Goal: Task Accomplishment & Management: Complete application form

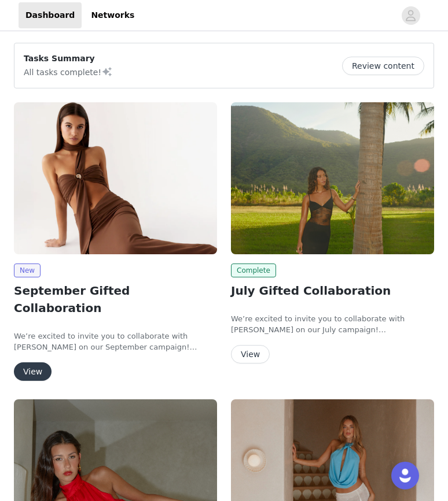
click at [34, 363] on button "View" at bounding box center [33, 372] width 38 height 19
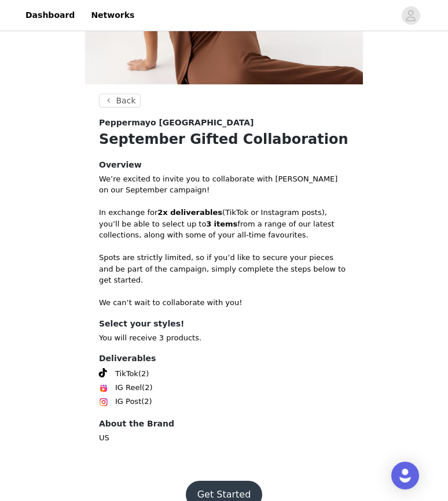
scroll to position [175, 0]
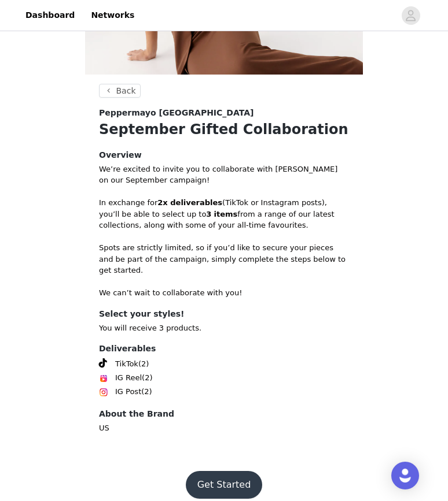
click at [229, 471] on button "Get Started" at bounding box center [224, 485] width 77 height 28
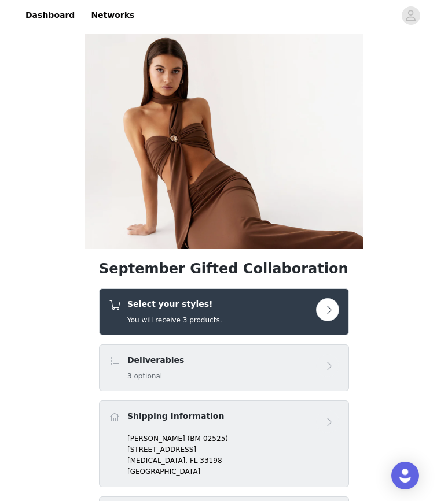
click at [328, 312] on button "button" at bounding box center [327, 309] width 23 height 23
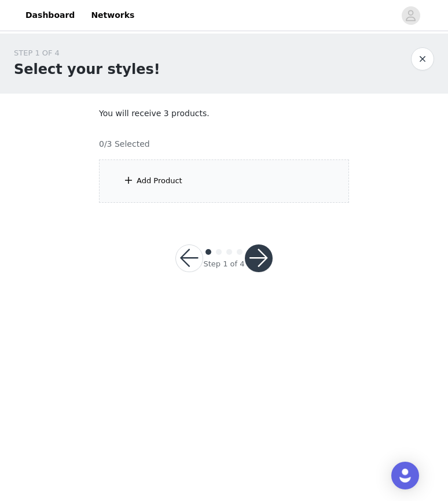
click at [164, 180] on div "Add Product" at bounding box center [159, 181] width 46 height 12
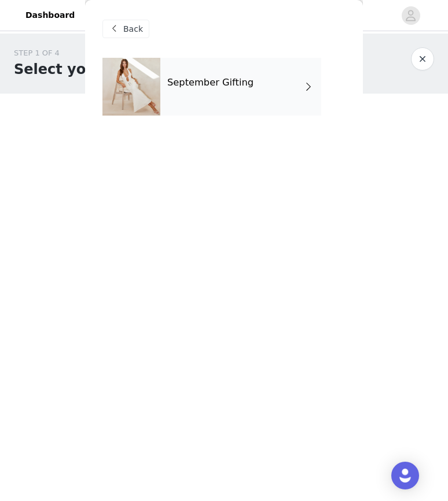
click at [241, 77] on h4 "September Gifting" at bounding box center [210, 82] width 86 height 10
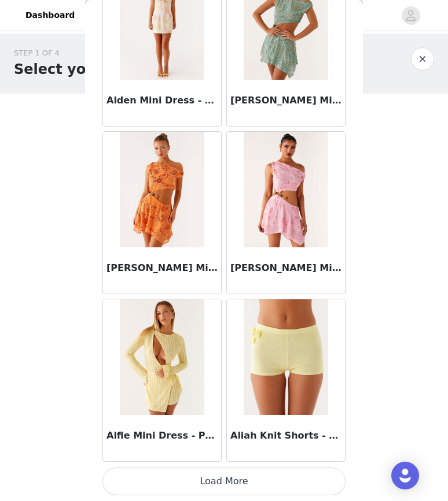
scroll to position [1267, 0]
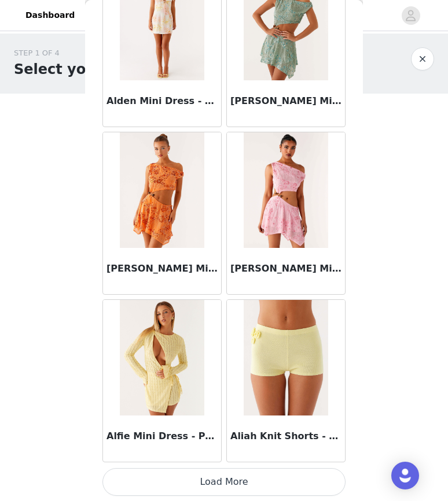
click at [187, 480] on button "Load More" at bounding box center [223, 482] width 243 height 28
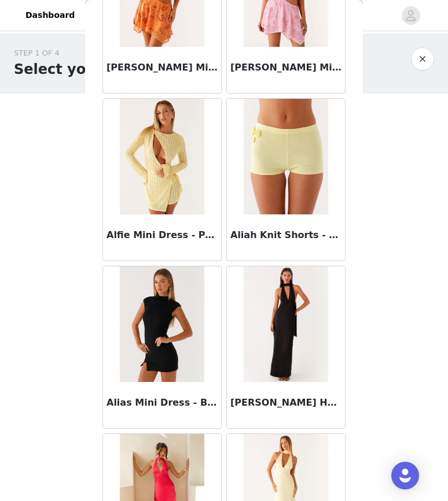
scroll to position [1601, 0]
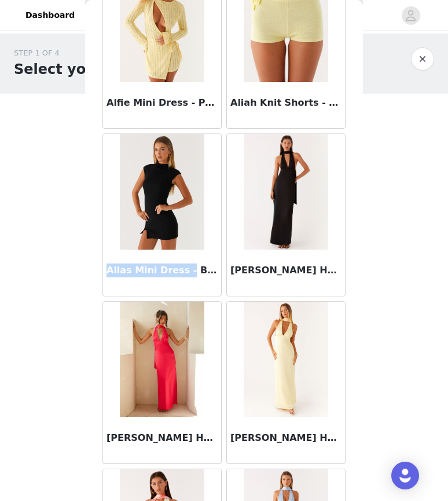
drag, startPoint x: 105, startPoint y: 270, endPoint x: 175, endPoint y: 273, distance: 69.5
click at [178, 272] on div "Alias Mini Dress - Black" at bounding box center [162, 273] width 118 height 46
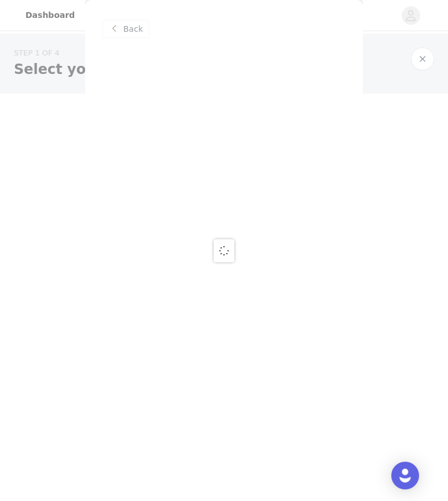
scroll to position [0, 0]
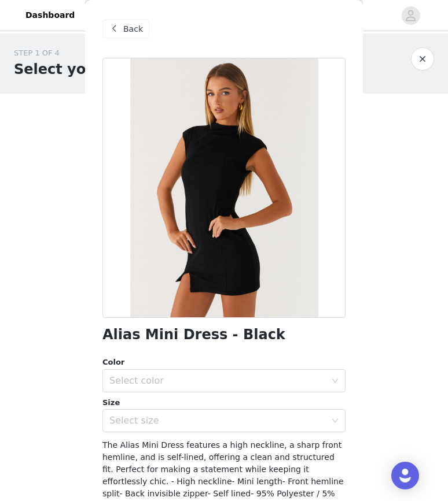
click at [128, 313] on div at bounding box center [223, 188] width 243 height 260
click at [128, 337] on h1 "Alias Mini Dress - Black" at bounding box center [193, 335] width 183 height 16
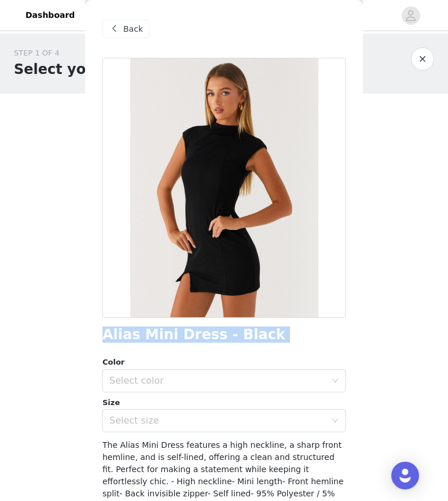
click at [128, 337] on h1 "Alias Mini Dress - Black" at bounding box center [193, 335] width 183 height 16
copy div "Alias Mini Dress - Black"
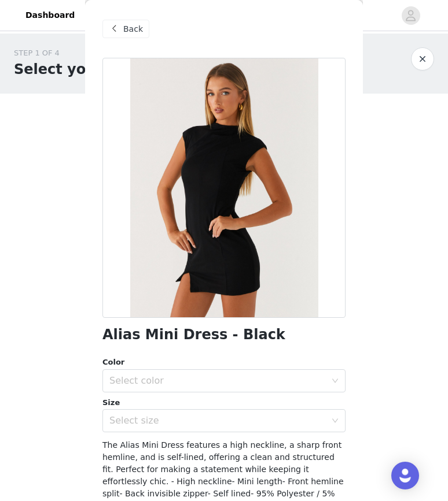
click at [123, 29] on span "Back" at bounding box center [133, 29] width 20 height 12
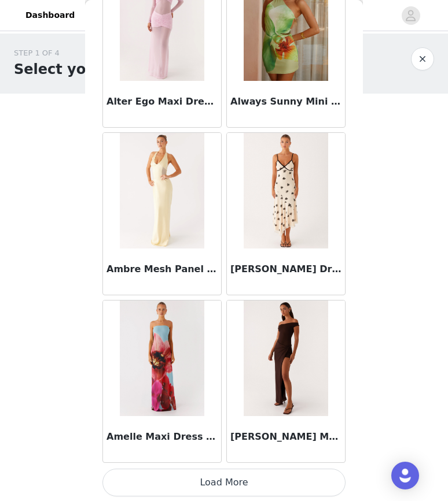
scroll to position [2945, 0]
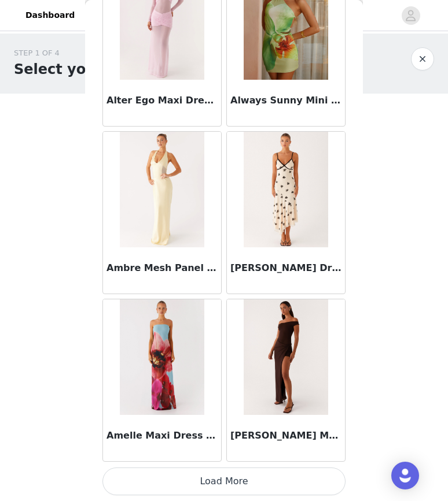
click at [208, 483] on button "Load More" at bounding box center [223, 482] width 243 height 28
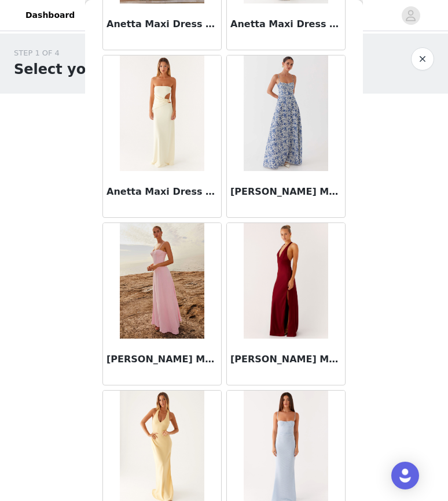
scroll to position [4622, 0]
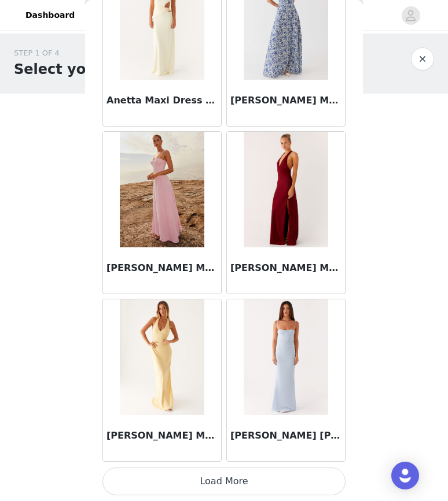
click at [187, 485] on button "Load More" at bounding box center [223, 482] width 243 height 28
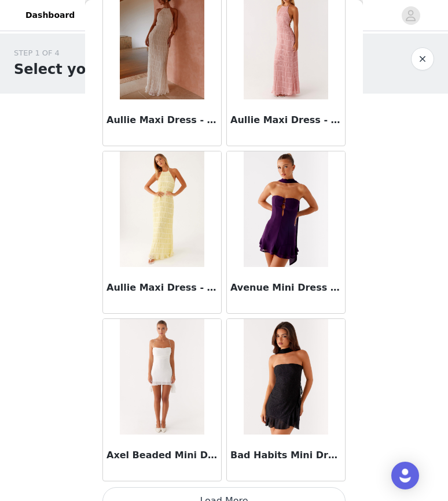
scroll to position [6298, 0]
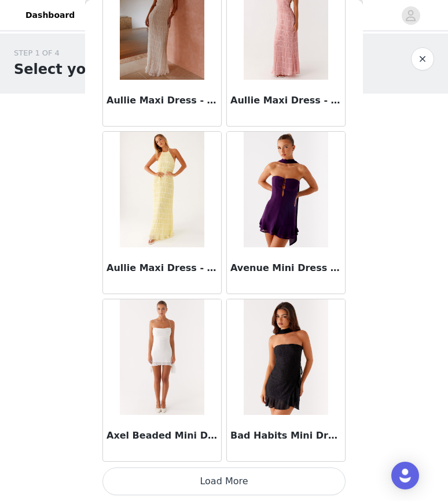
click at [199, 481] on button "Load More" at bounding box center [223, 482] width 243 height 28
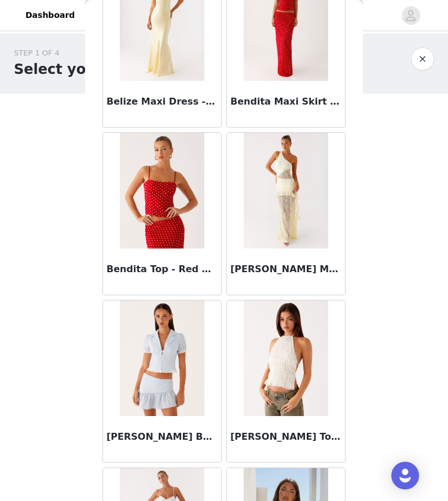
scroll to position [7804, 0]
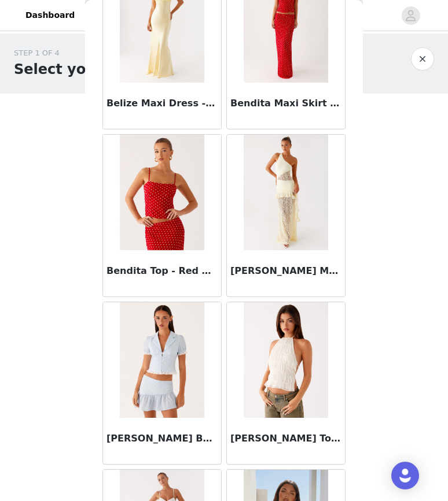
click at [147, 246] on img at bounding box center [162, 193] width 84 height 116
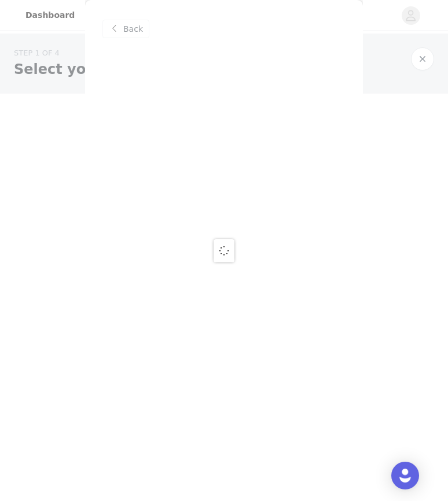
scroll to position [0, 0]
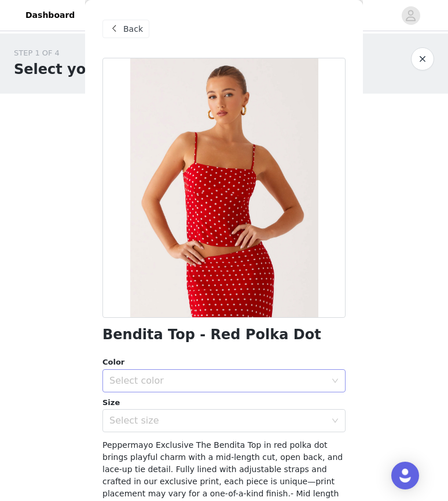
click at [154, 378] on div "Select color" at bounding box center [217, 381] width 216 height 12
click at [154, 404] on li "Red Polka Dot" at bounding box center [223, 406] width 243 height 19
click at [153, 422] on div "Select size" at bounding box center [217, 421] width 216 height 12
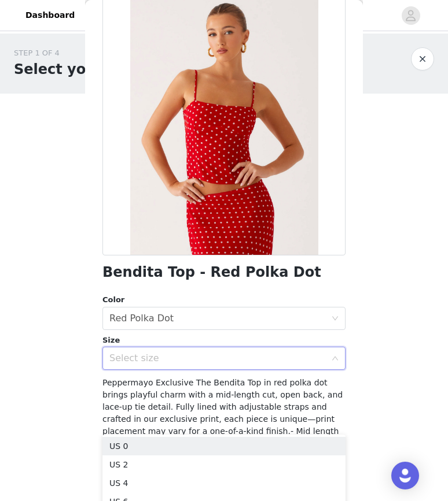
scroll to position [108, 0]
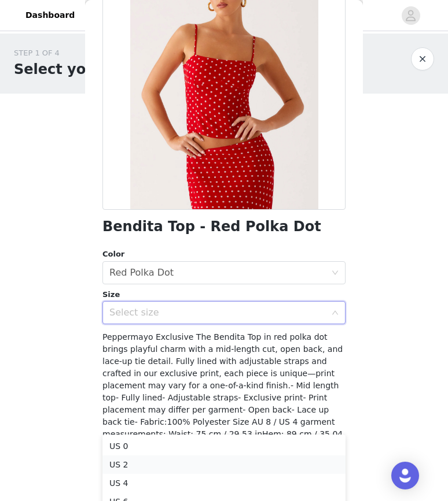
click at [149, 462] on li "US 2" at bounding box center [223, 465] width 243 height 19
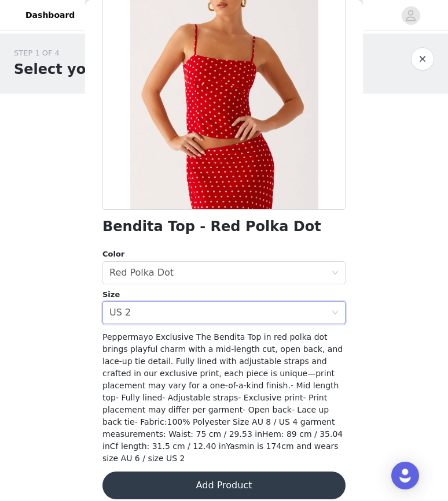
click at [168, 472] on button "Add Product" at bounding box center [223, 486] width 243 height 28
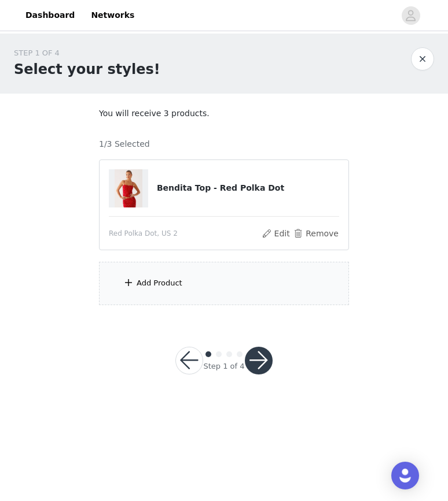
click at [163, 289] on div "Add Product" at bounding box center [159, 284] width 46 height 12
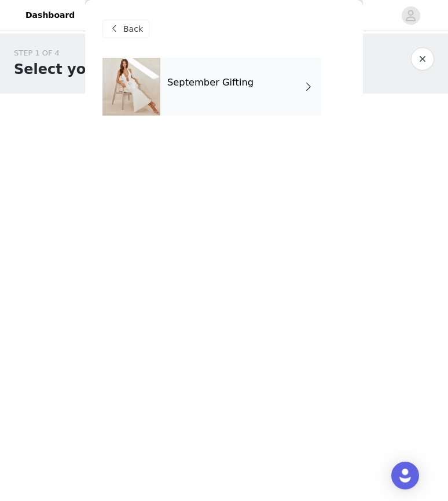
click at [236, 88] on div "September Gifting" at bounding box center [240, 87] width 161 height 58
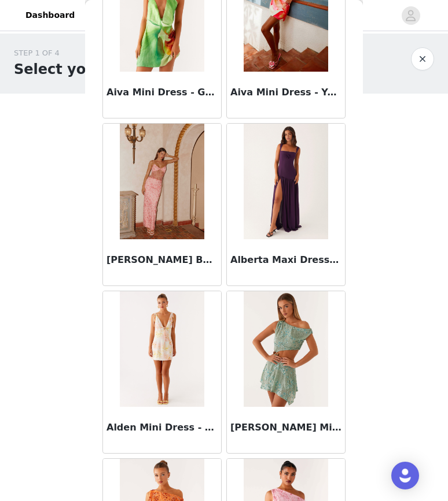
scroll to position [1268, 0]
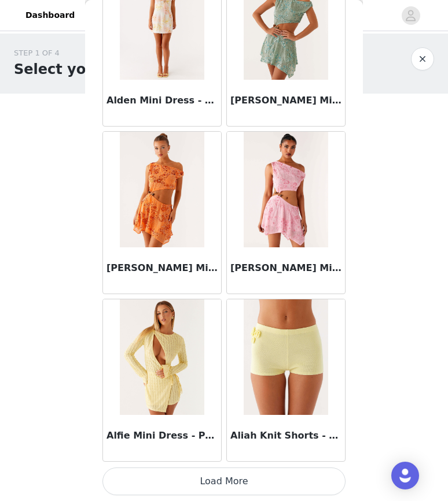
click at [173, 475] on button "Load More" at bounding box center [223, 482] width 243 height 28
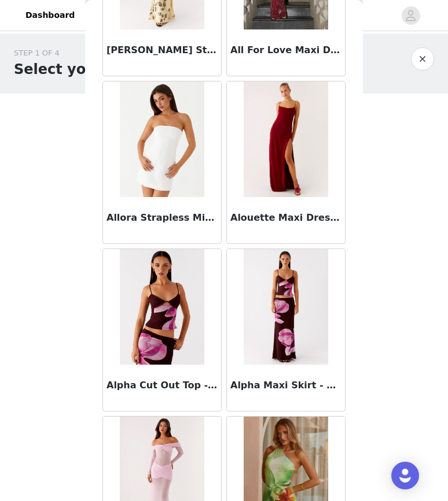
scroll to position [2945, 0]
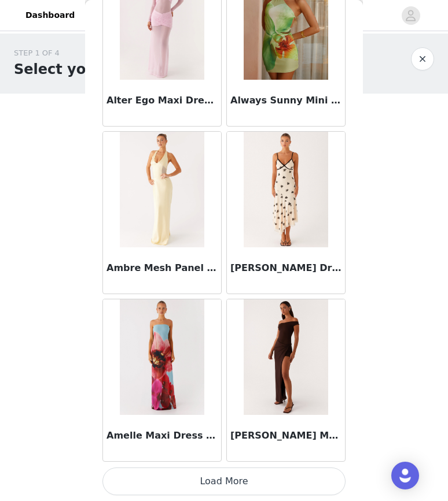
click at [187, 480] on button "Load More" at bounding box center [223, 482] width 243 height 28
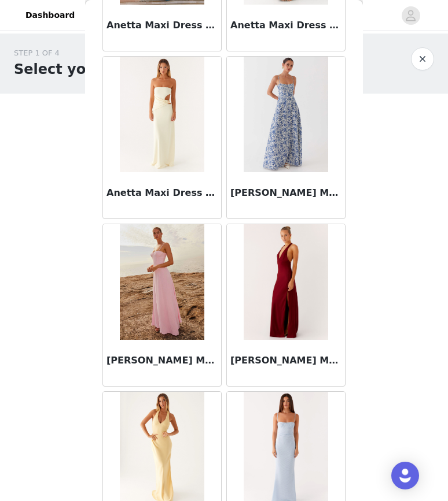
scroll to position [4622, 0]
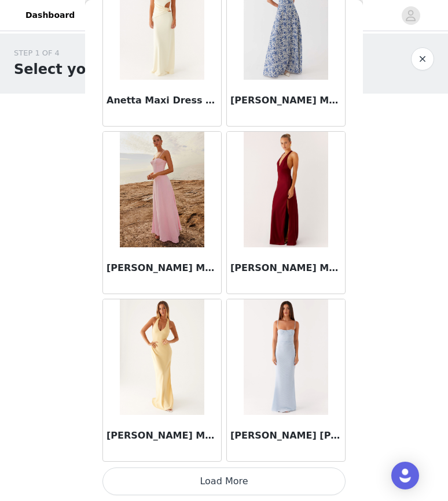
click at [183, 478] on button "Load More" at bounding box center [223, 482] width 243 height 28
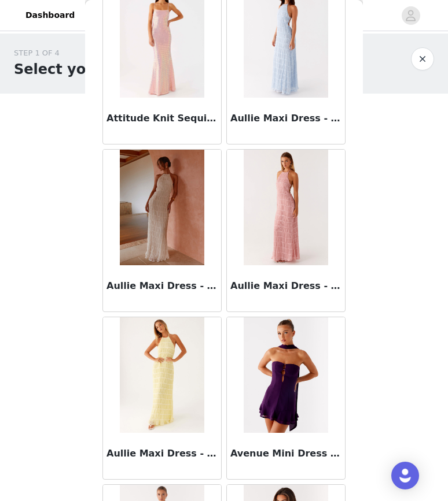
scroll to position [6298, 0]
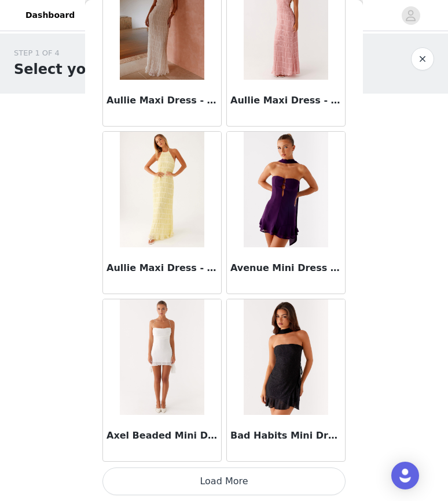
click at [194, 480] on button "Load More" at bounding box center [223, 482] width 243 height 28
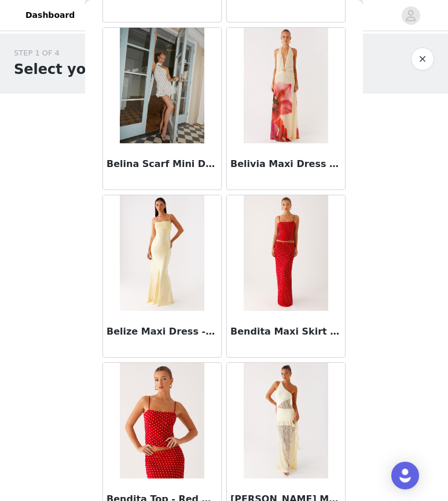
scroll to position [7592, 0]
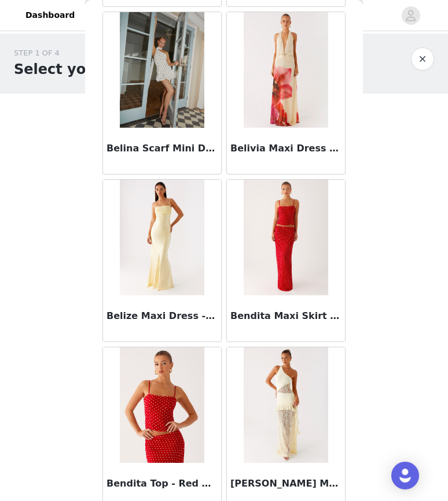
click at [279, 310] on h3 "Bendita Maxi Skirt - Red Polka Dot" at bounding box center [285, 316] width 111 height 14
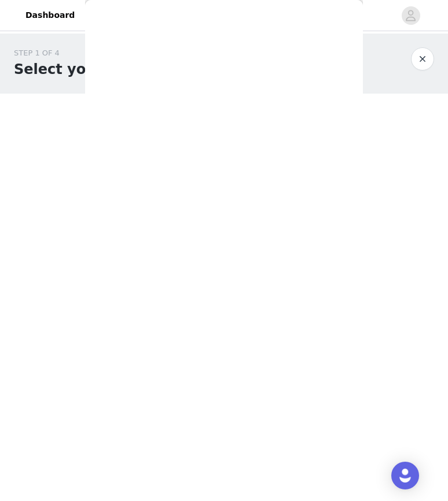
scroll to position [0, 0]
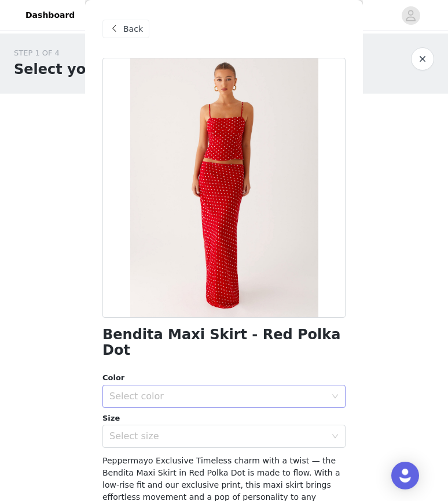
click at [168, 391] on div "Select color" at bounding box center [217, 397] width 216 height 12
click at [168, 411] on li "Red Polka Dot" at bounding box center [223, 406] width 243 height 19
click at [168, 431] on div "Select size" at bounding box center [217, 437] width 216 height 12
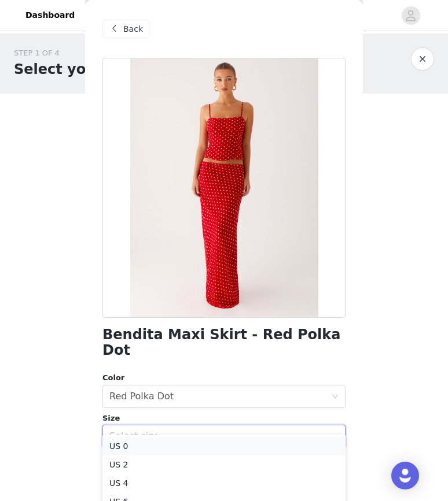
click at [162, 449] on li "US 0" at bounding box center [223, 446] width 243 height 19
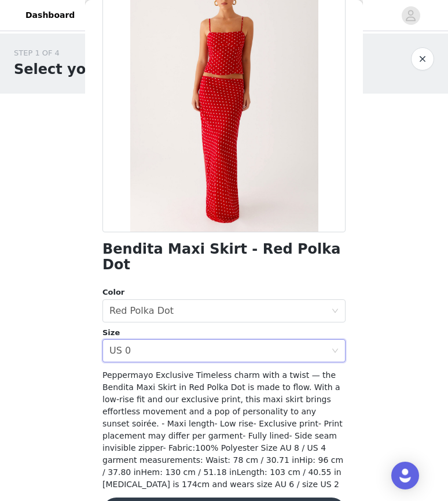
scroll to position [91, 0]
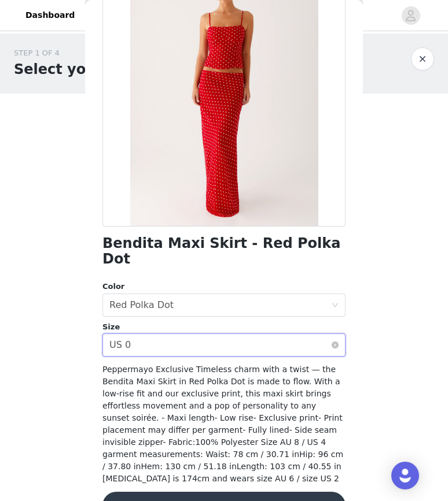
click at [192, 335] on div "Select size US 0" at bounding box center [219, 345] width 221 height 22
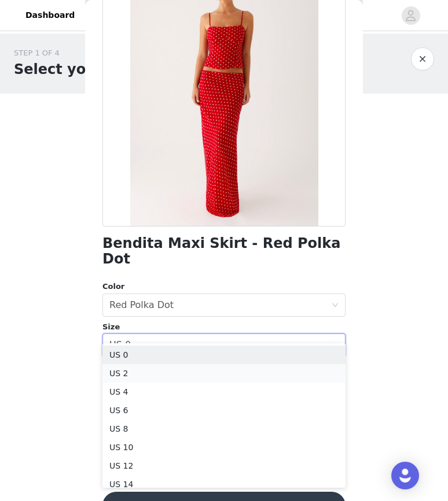
click at [182, 375] on li "US 2" at bounding box center [223, 373] width 243 height 19
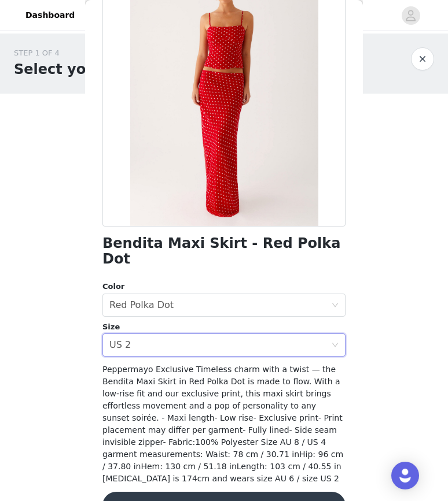
click at [187, 492] on button "Add Product" at bounding box center [223, 506] width 243 height 28
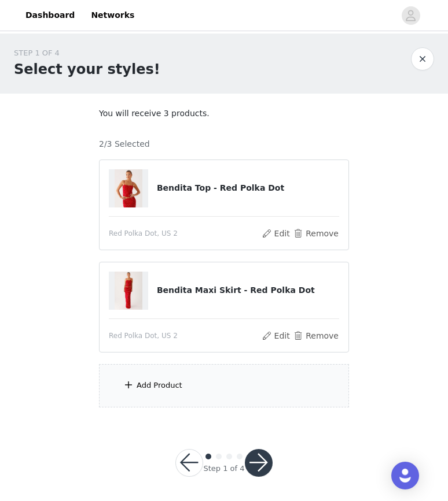
click at [188, 391] on div "Add Product" at bounding box center [224, 385] width 250 height 43
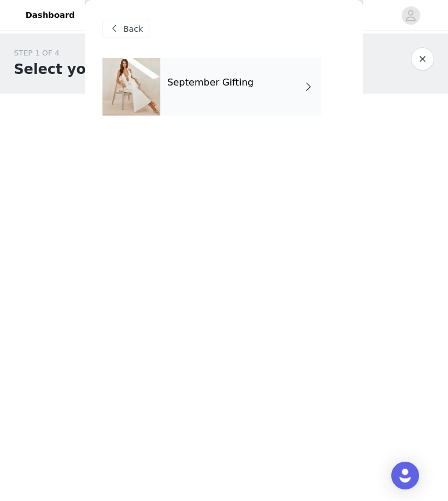
click at [248, 95] on div "September Gifting" at bounding box center [240, 87] width 161 height 58
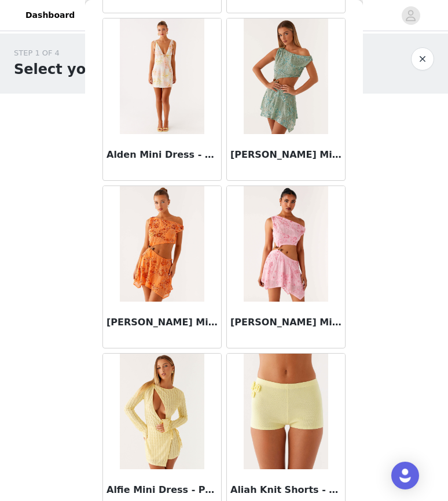
scroll to position [1268, 0]
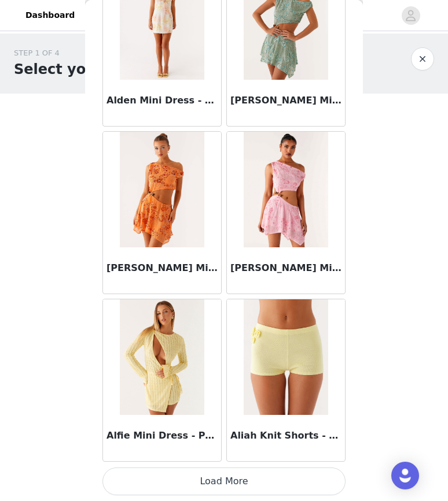
click at [178, 475] on button "Load More" at bounding box center [223, 482] width 243 height 28
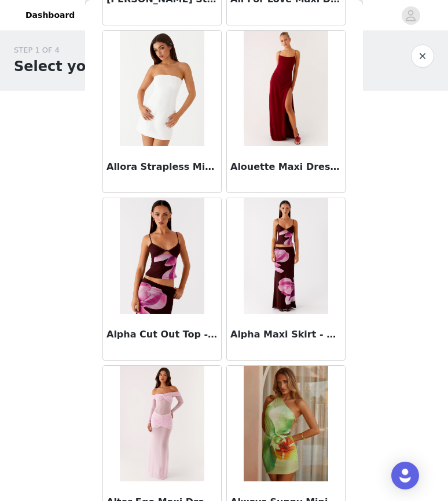
scroll to position [2945, 0]
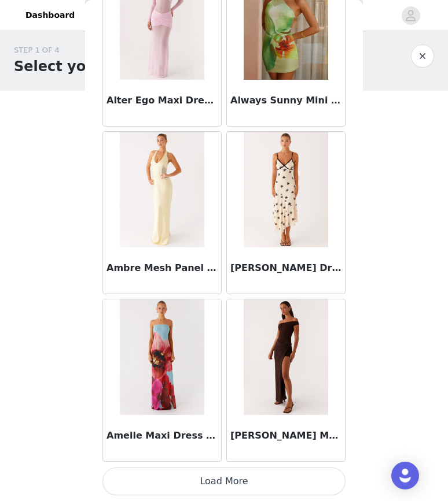
click at [168, 485] on button "Load More" at bounding box center [223, 482] width 243 height 28
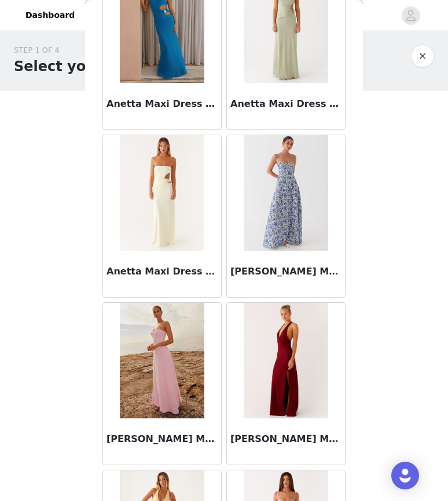
scroll to position [4622, 0]
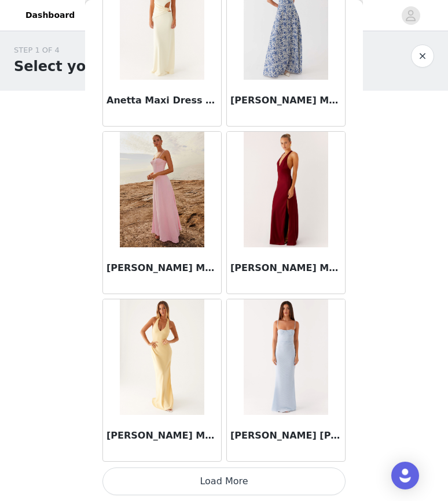
click at [156, 473] on button "Load More" at bounding box center [223, 482] width 243 height 28
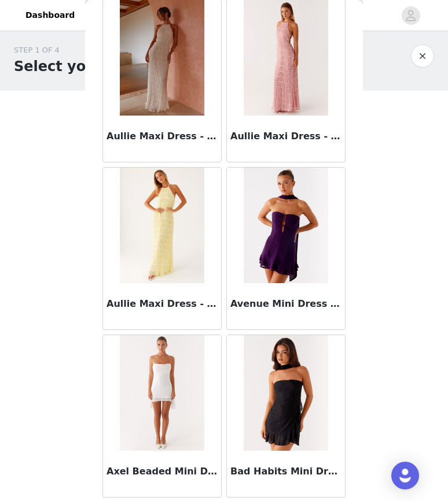
scroll to position [6298, 0]
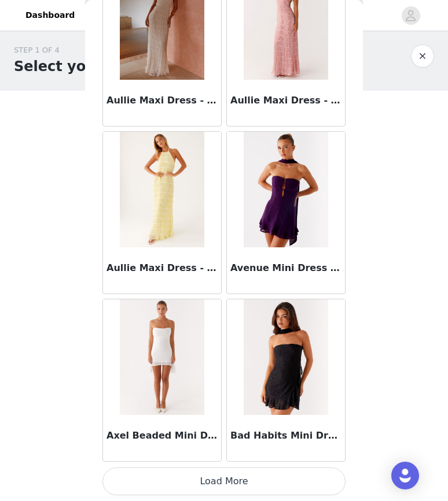
click at [158, 483] on button "Load More" at bounding box center [223, 482] width 243 height 28
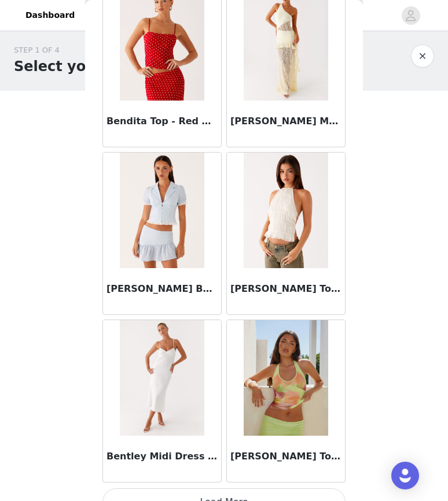
scroll to position [7975, 0]
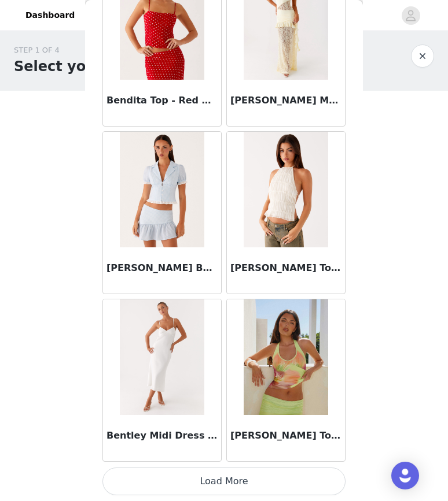
click at [169, 485] on button "Load More" at bounding box center [223, 482] width 243 height 28
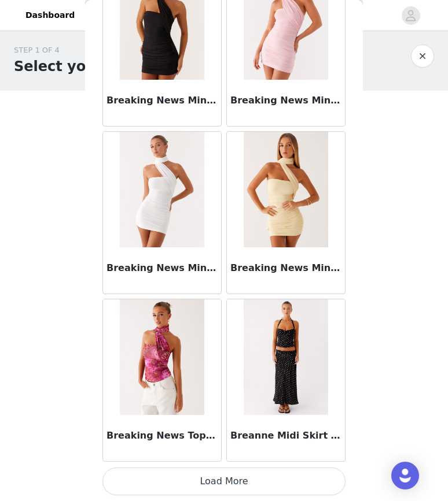
scroll to position [9651, 0]
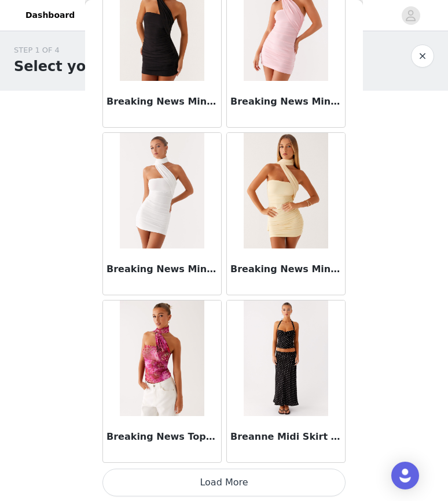
click at [179, 485] on button "Load More" at bounding box center [223, 483] width 243 height 28
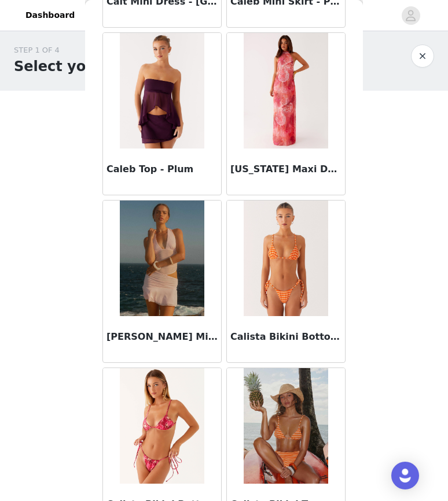
scroll to position [11329, 0]
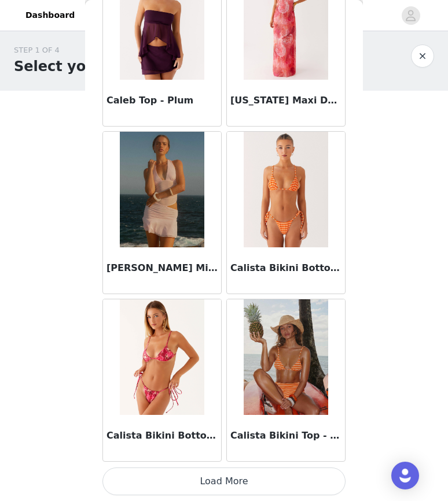
click at [169, 478] on button "Load More" at bounding box center [223, 482] width 243 height 28
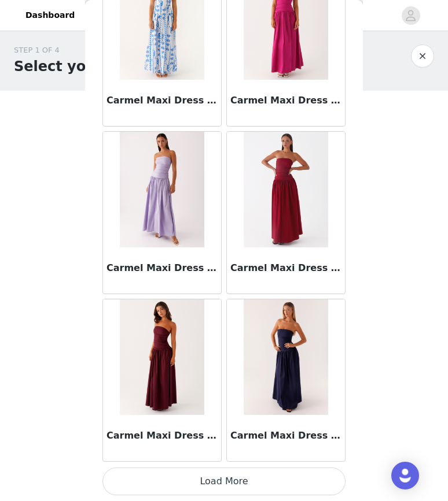
scroll to position [13004, 0]
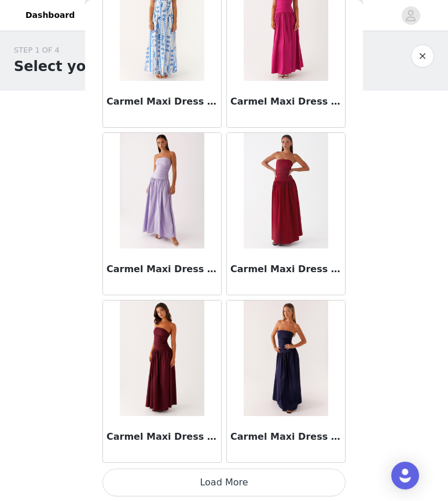
click at [167, 476] on button "Load More" at bounding box center [223, 483] width 243 height 28
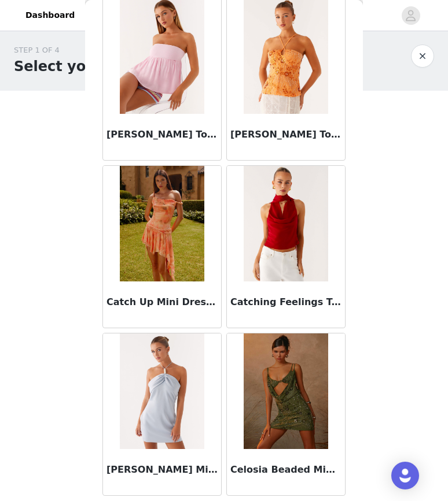
scroll to position [14682, 0]
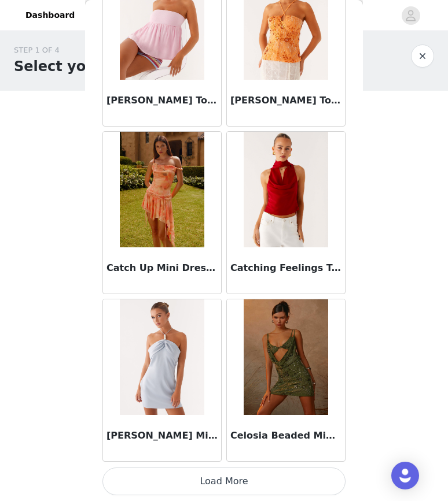
click at [170, 479] on button "Load More" at bounding box center [223, 482] width 243 height 28
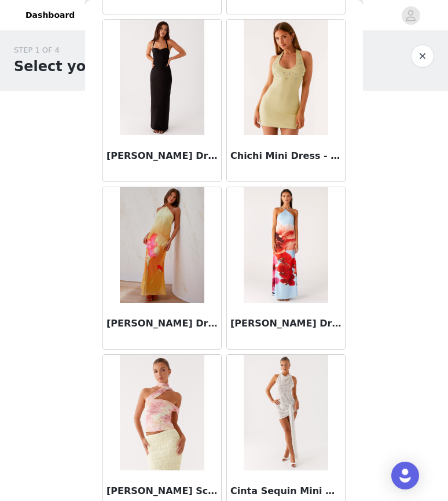
scroll to position [16359, 0]
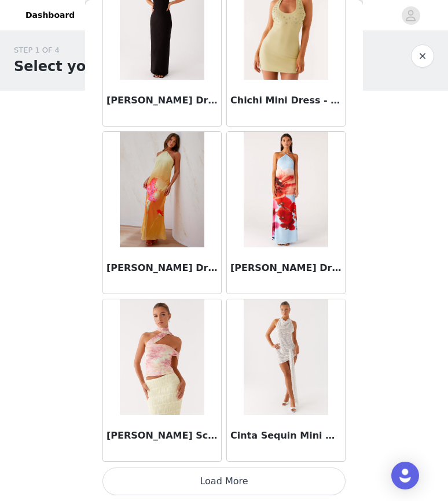
click at [163, 478] on button "Load More" at bounding box center [223, 482] width 243 height 28
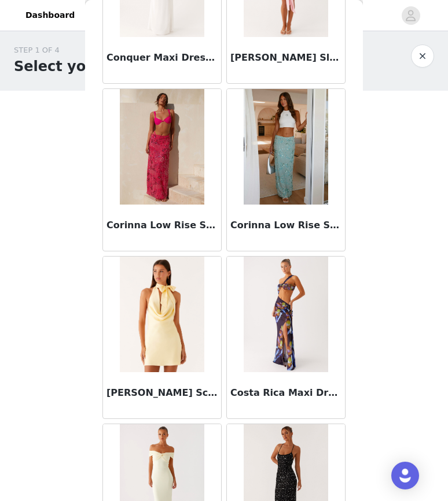
scroll to position [18036, 0]
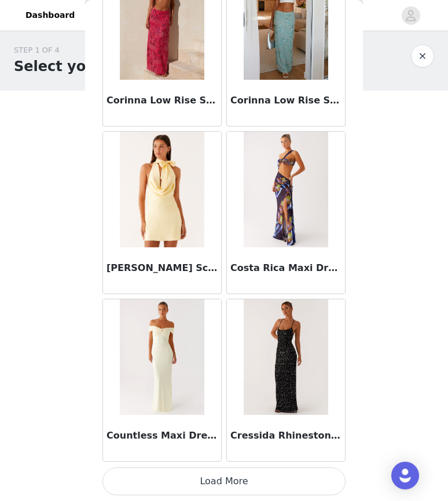
click at [178, 481] on button "Load More" at bounding box center [223, 482] width 243 height 28
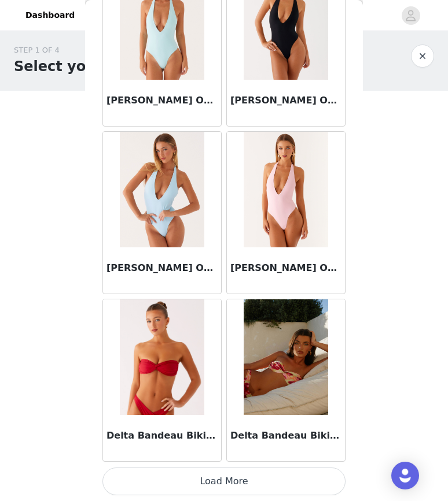
scroll to position [19712, 0]
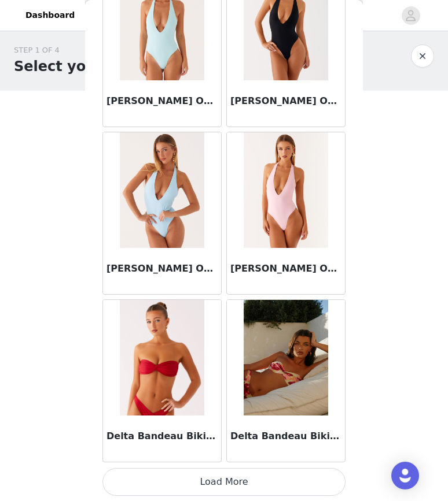
click at [172, 489] on button "Load More" at bounding box center [223, 482] width 243 height 28
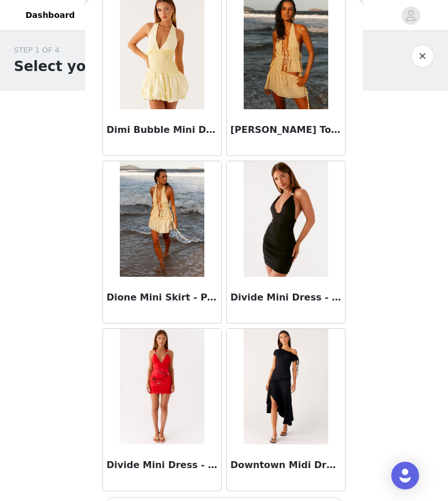
scroll to position [21389, 0]
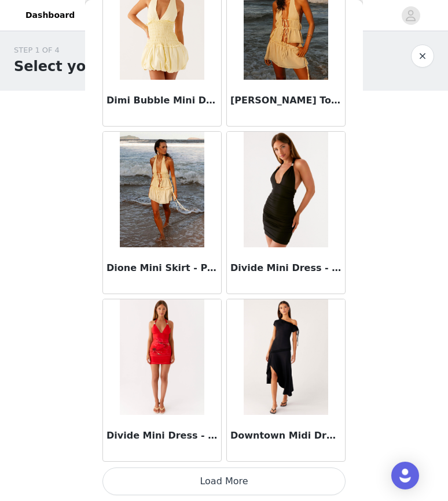
click at [182, 478] on button "Load More" at bounding box center [223, 482] width 243 height 28
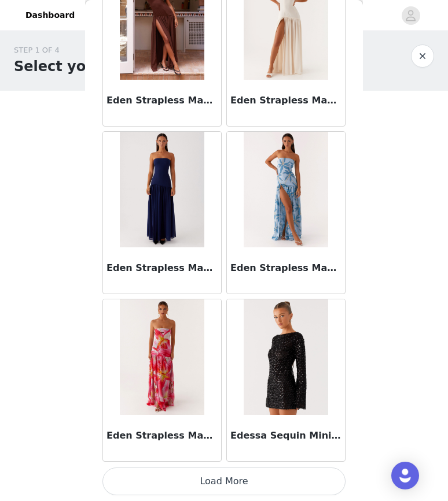
scroll to position [23065, 0]
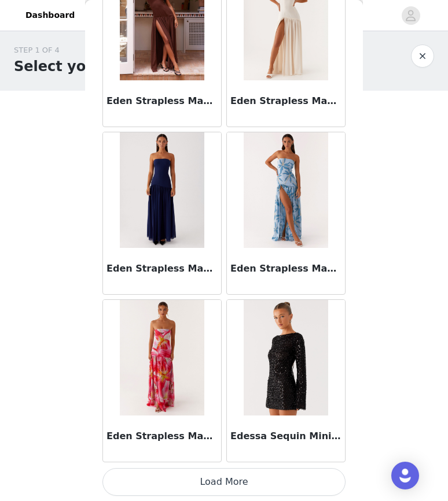
click at [188, 485] on button "Load More" at bounding box center [223, 482] width 243 height 28
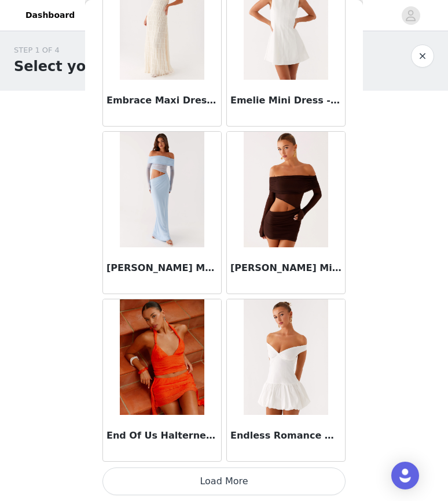
scroll to position [24742, 0]
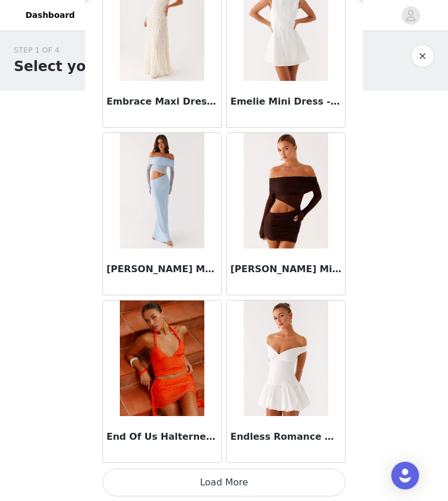
click at [191, 476] on button "Load More" at bounding box center [223, 483] width 243 height 28
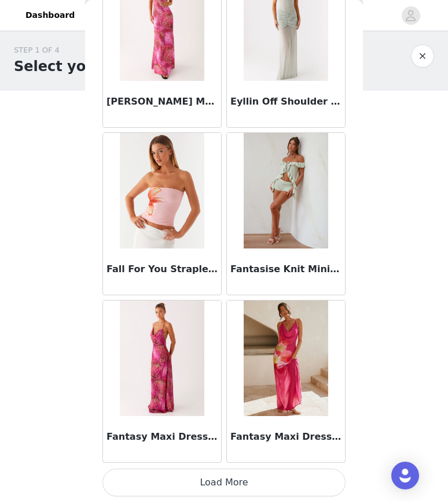
scroll to position [26419, 0]
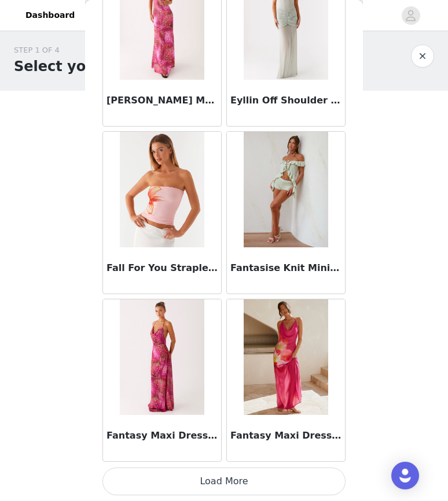
click at [199, 479] on button "Load More" at bounding box center [223, 482] width 243 height 28
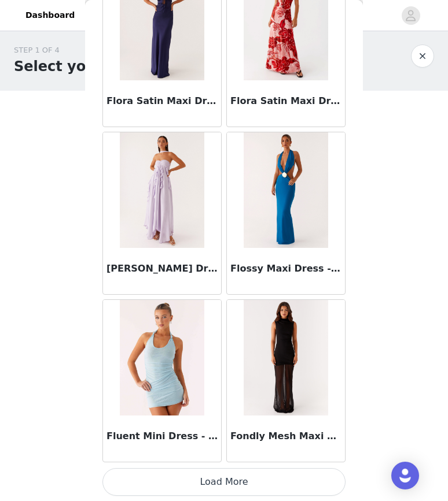
scroll to position [28096, 0]
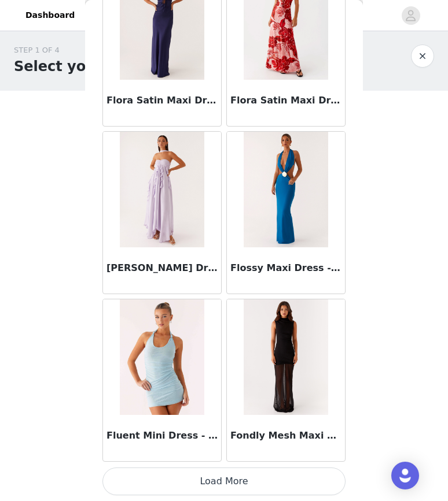
click at [187, 479] on button "Load More" at bounding box center [223, 482] width 243 height 28
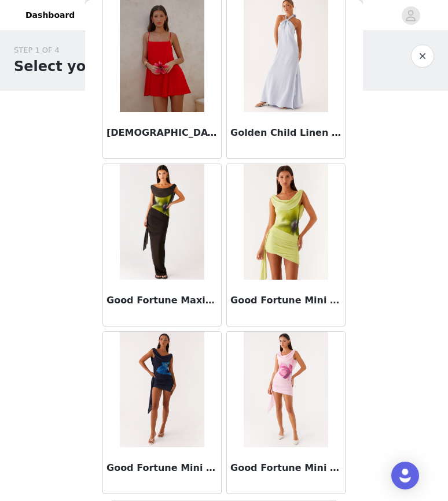
scroll to position [29773, 0]
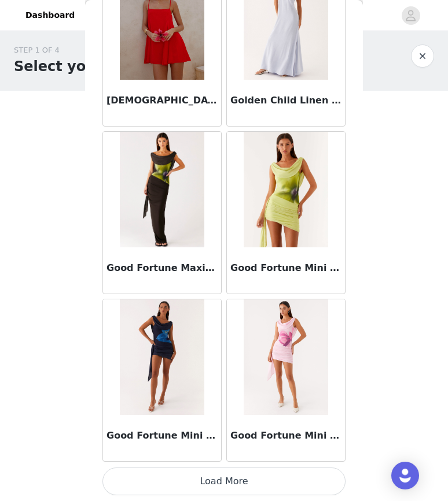
click at [178, 478] on button "Load More" at bounding box center [223, 482] width 243 height 28
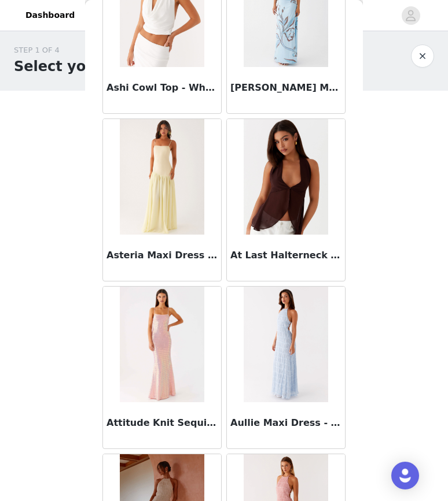
scroll to position [5783, 0]
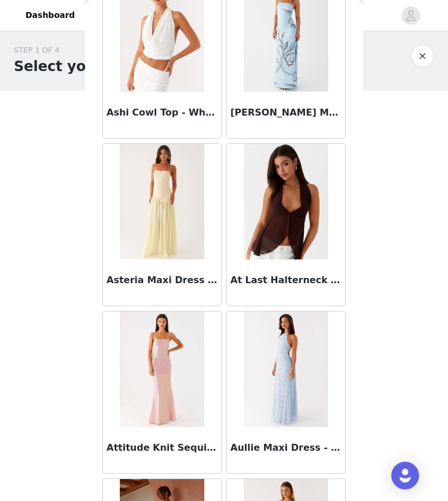
click at [304, 226] on img at bounding box center [285, 202] width 84 height 116
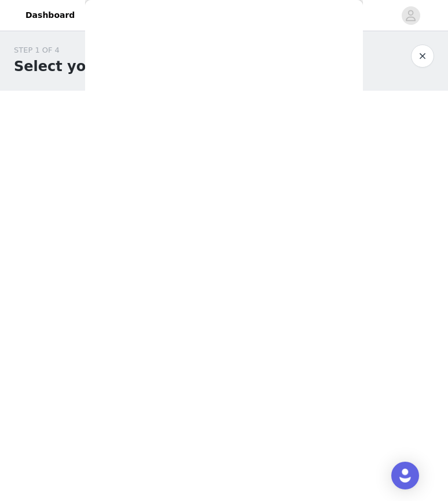
scroll to position [0, 0]
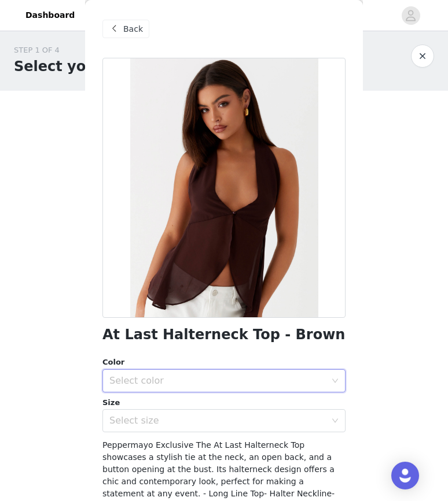
click at [144, 386] on div "Select color" at bounding box center [219, 381] width 221 height 22
click at [149, 408] on li "Brown" at bounding box center [223, 406] width 243 height 19
click at [149, 420] on div "Select size" at bounding box center [217, 421] width 216 height 12
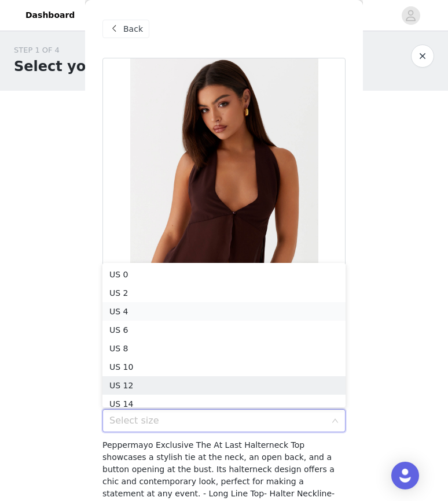
scroll to position [6, 0]
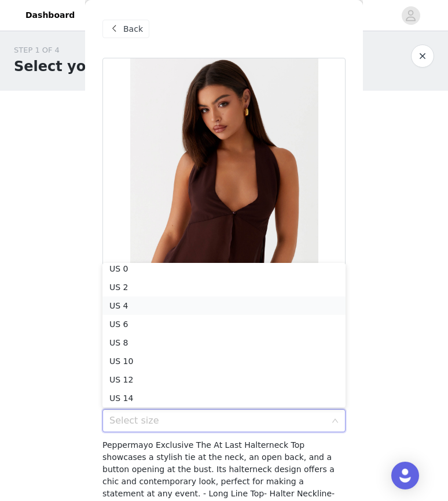
click at [176, 308] on li "US 4" at bounding box center [223, 306] width 243 height 19
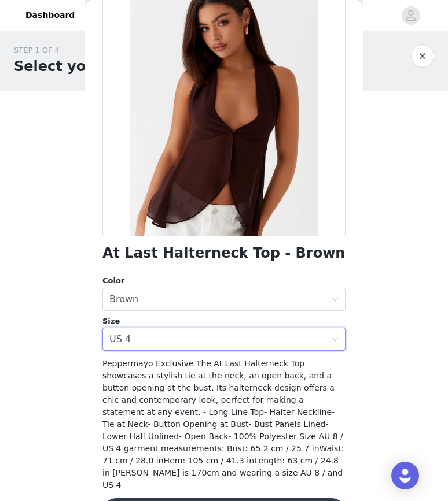
scroll to position [96, 0]
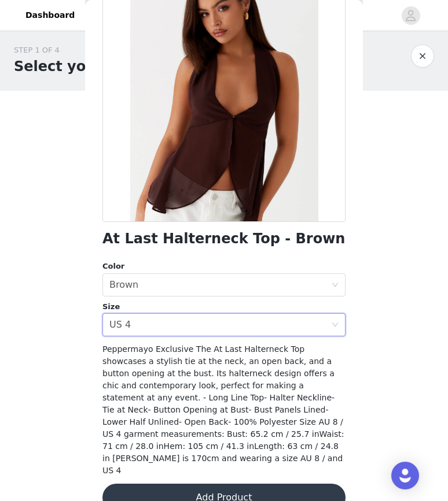
click at [190, 484] on button "Add Product" at bounding box center [223, 498] width 243 height 28
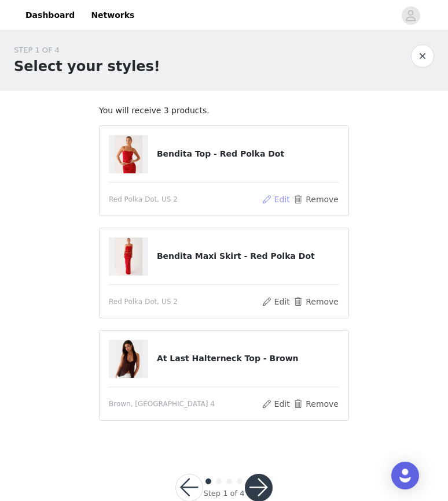
click at [273, 197] on button "Edit" at bounding box center [275, 200] width 29 height 14
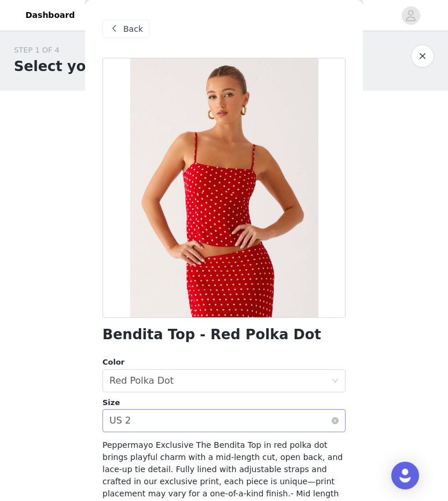
click at [196, 423] on div "Select size US 2" at bounding box center [219, 421] width 221 height 22
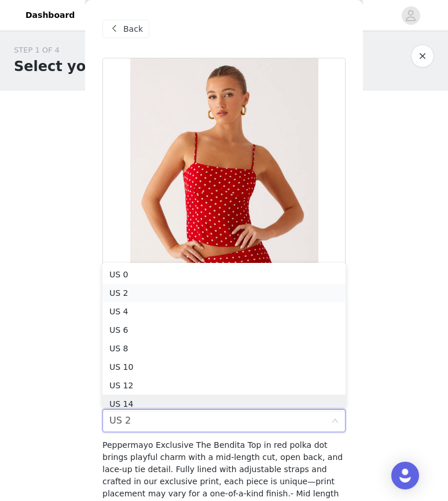
scroll to position [6, 0]
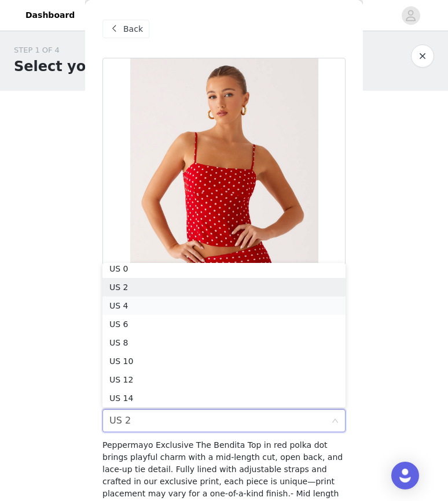
click at [202, 310] on li "US 4" at bounding box center [223, 306] width 243 height 19
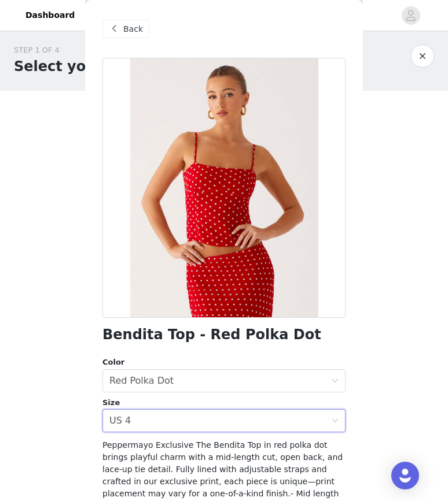
scroll to position [108, 0]
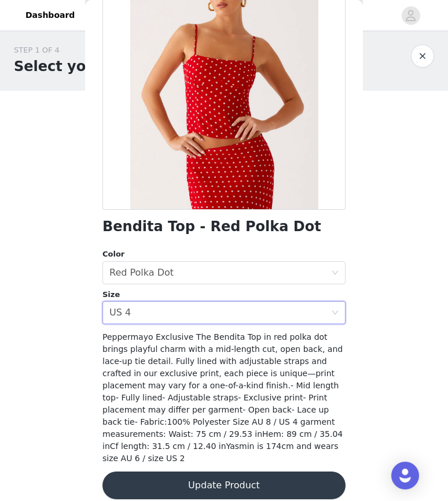
click at [193, 479] on button "Update Product" at bounding box center [223, 486] width 243 height 28
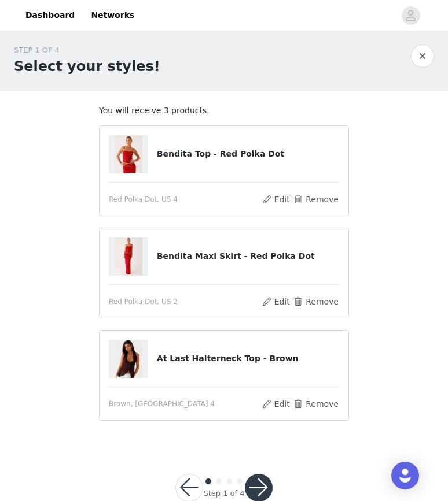
click at [135, 262] on img at bounding box center [128, 257] width 28 height 38
click at [272, 298] on button "Edit" at bounding box center [275, 302] width 29 height 14
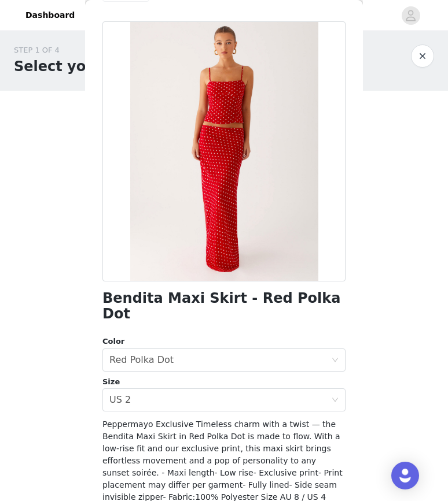
scroll to position [33, 0]
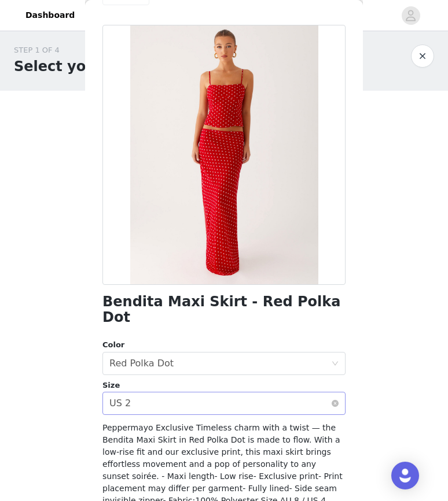
click at [167, 394] on div "Select size US 2" at bounding box center [219, 404] width 221 height 22
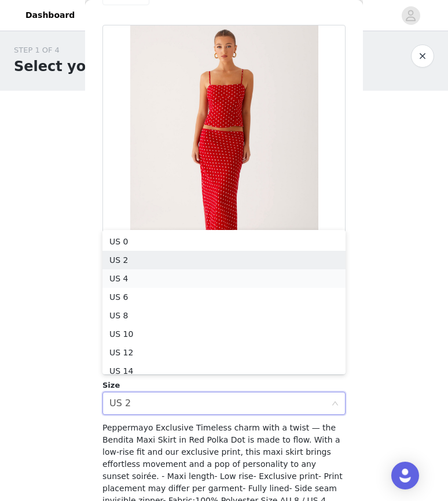
click at [165, 279] on li "US 4" at bounding box center [223, 278] width 243 height 19
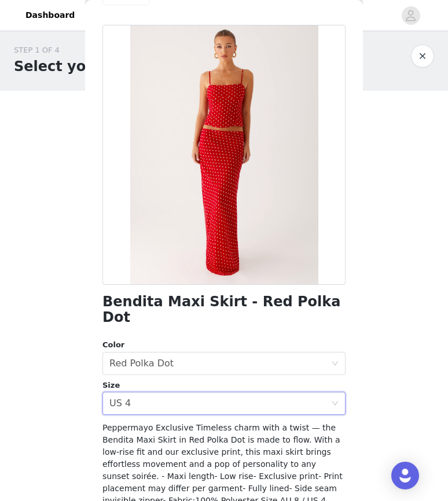
scroll to position [108, 0]
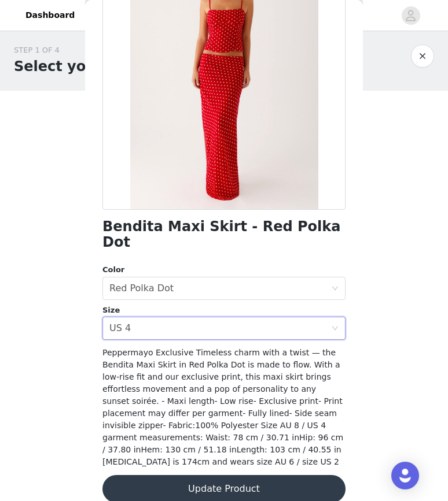
click at [202, 475] on button "Update Product" at bounding box center [223, 489] width 243 height 28
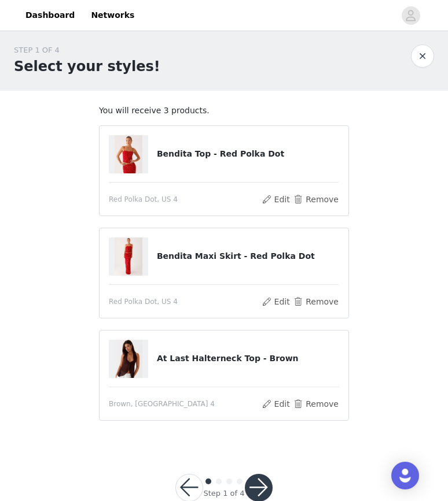
scroll to position [31, 0]
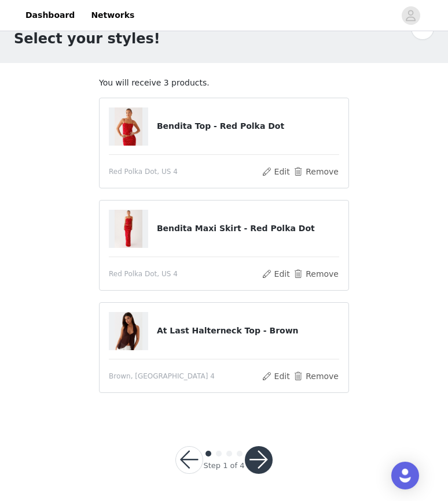
click at [258, 465] on button "button" at bounding box center [259, 460] width 28 height 28
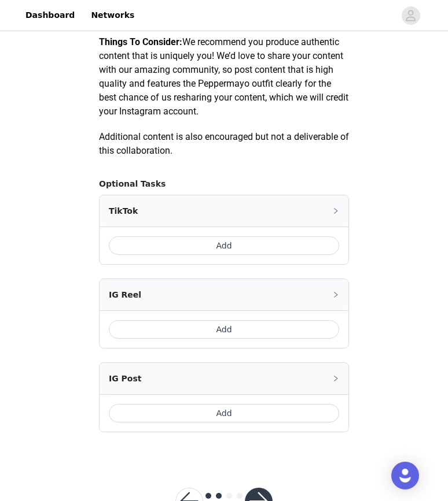
scroll to position [625, 0]
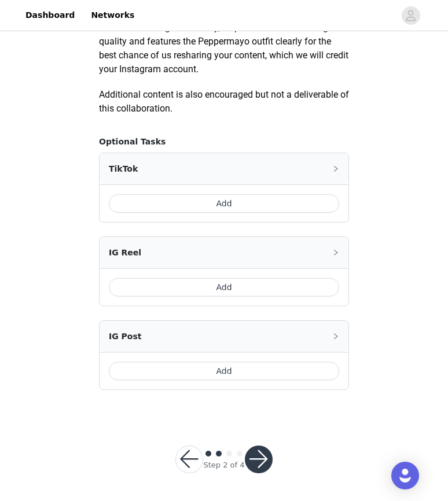
click at [256, 454] on button "button" at bounding box center [259, 460] width 28 height 28
click at [250, 206] on button "Add" at bounding box center [224, 203] width 230 height 19
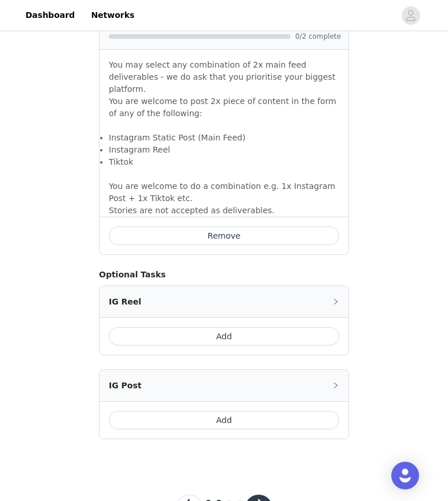
scroll to position [801, 0]
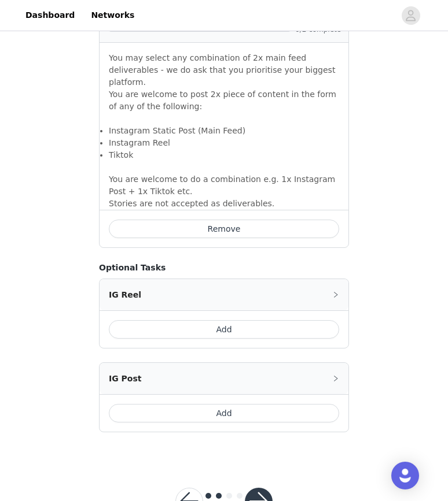
click at [198, 326] on button "Add" at bounding box center [224, 329] width 230 height 19
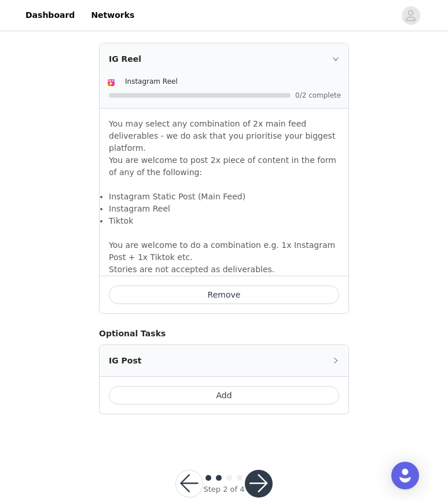
click at [202, 386] on button "Add" at bounding box center [224, 395] width 230 height 19
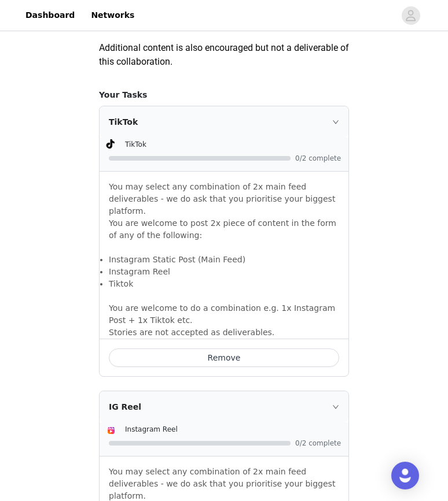
scroll to position [1192, 0]
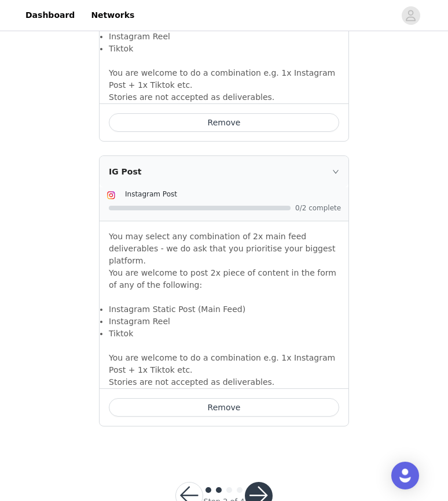
click at [258, 482] on button "button" at bounding box center [259, 496] width 28 height 28
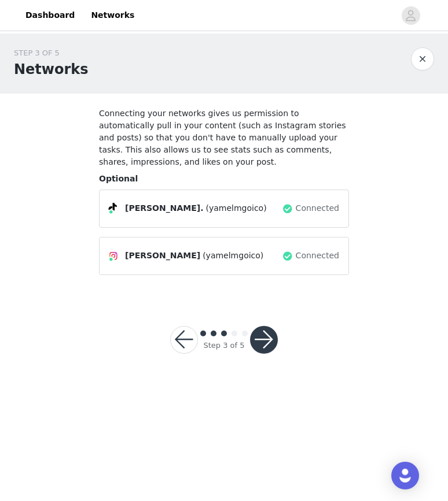
click at [263, 339] on button "button" at bounding box center [264, 340] width 28 height 28
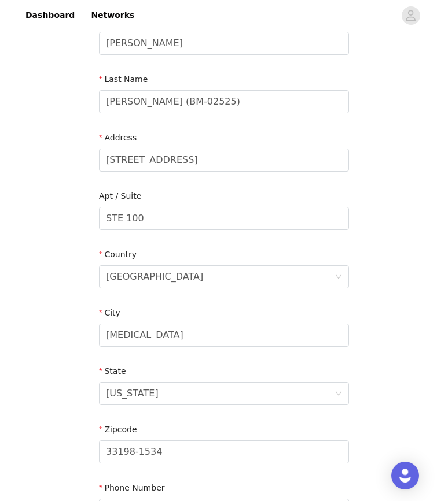
scroll to position [287, 0]
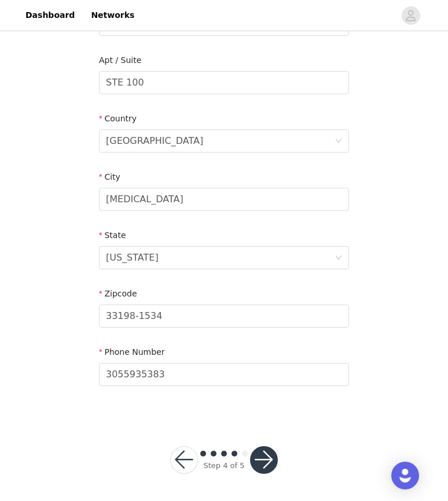
click at [258, 456] on button "button" at bounding box center [264, 460] width 28 height 28
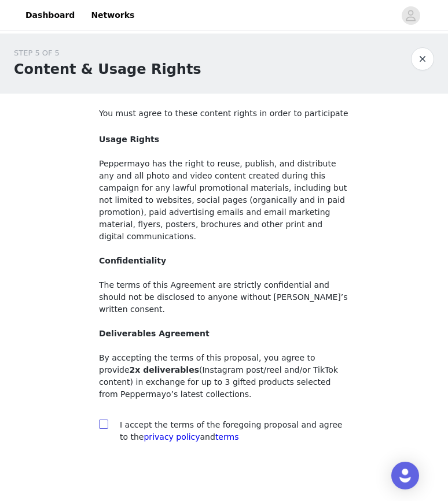
click at [103, 420] on input "checkbox" at bounding box center [103, 424] width 8 height 8
checkbox input "true"
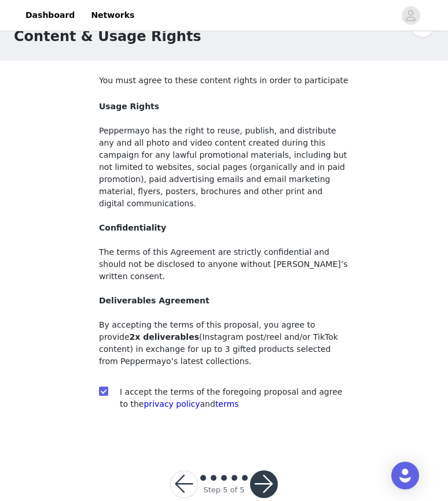
click at [261, 471] on button "button" at bounding box center [264, 485] width 28 height 28
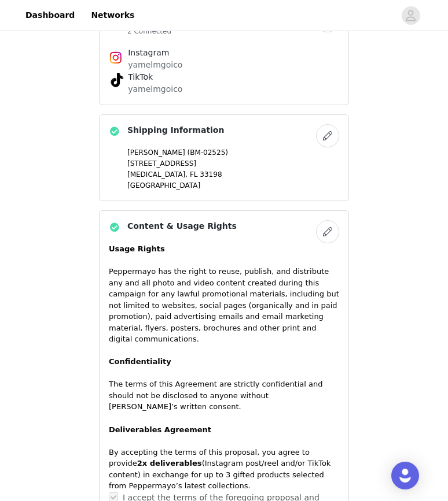
scroll to position [713, 0]
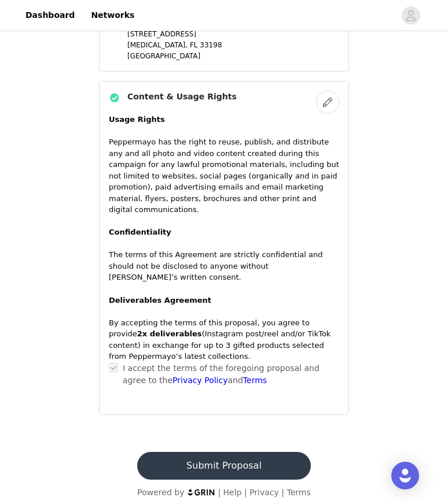
click at [243, 456] on button "Submit Proposal" at bounding box center [223, 466] width 173 height 28
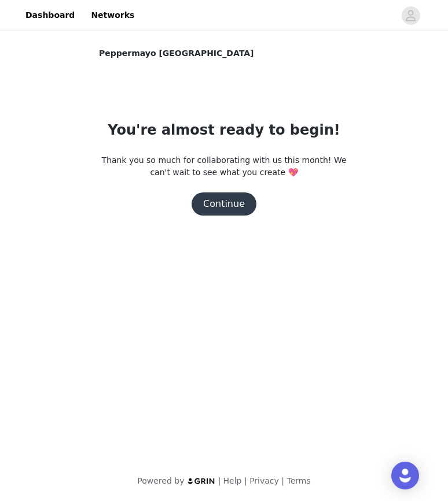
click at [231, 206] on button "Continue" at bounding box center [223, 204] width 65 height 23
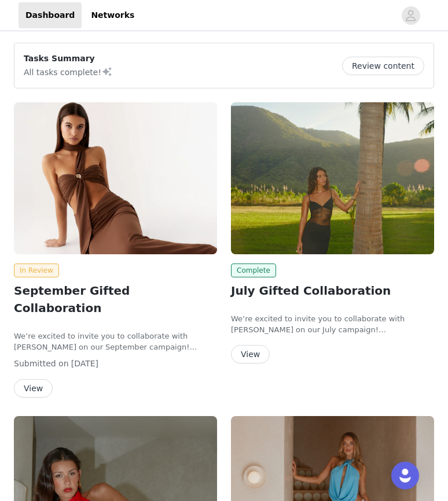
click at [254, 349] on button "View" at bounding box center [250, 354] width 39 height 19
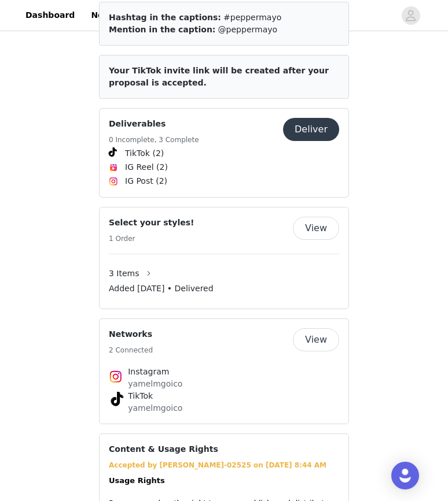
scroll to position [674, 0]
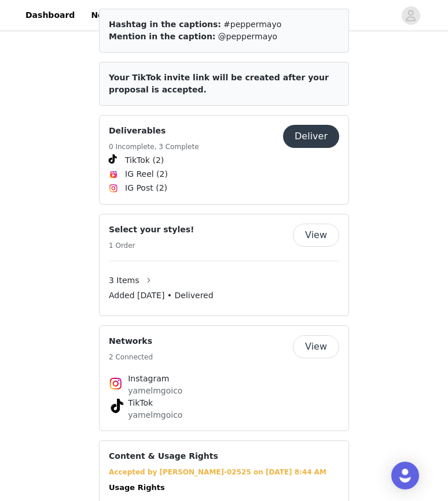
click at [315, 224] on button "View" at bounding box center [316, 235] width 46 height 23
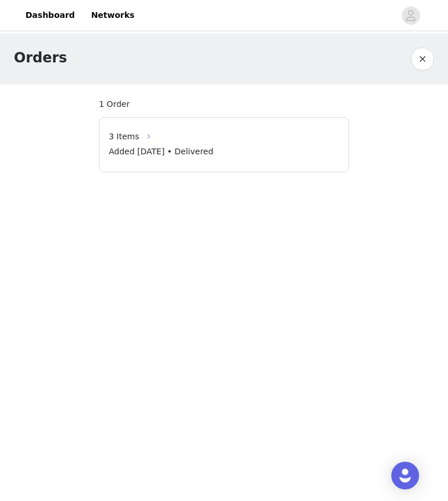
click at [150, 136] on button "button" at bounding box center [148, 136] width 19 height 19
